Goal: Task Accomplishment & Management: Use online tool/utility

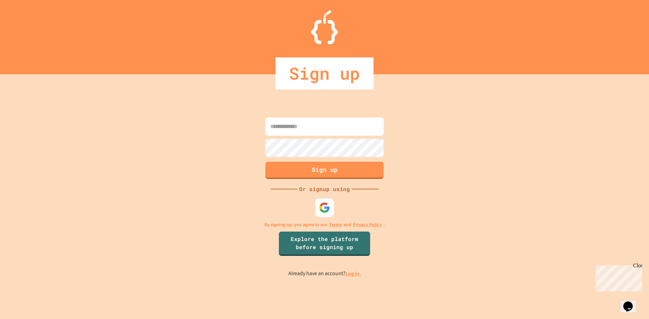
click at [318, 213] on div at bounding box center [324, 207] width 19 height 19
click at [323, 211] on img at bounding box center [324, 207] width 11 height 11
